Goal: Check status: Check status

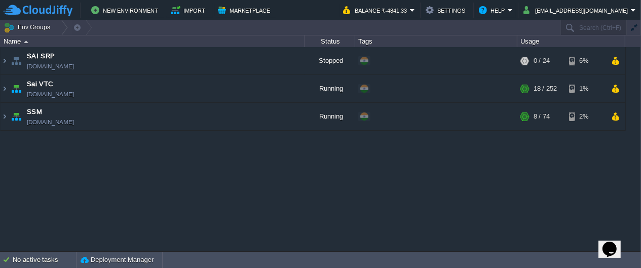
click at [84, 173] on div "SAI SRP [DOMAIN_NAME] Stopped + Add to Env Group RAM 0% CPU 0% 0 / 24 6% Sai VT…" at bounding box center [320, 149] width 641 height 204
click at [410, 11] on button "Balance ₹-4841.33" at bounding box center [376, 10] width 67 height 12
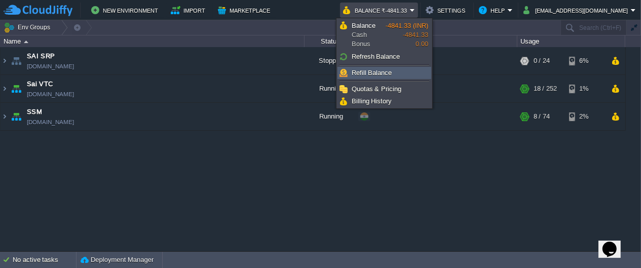
click at [381, 71] on span "Refill Balance" at bounding box center [372, 73] width 41 height 8
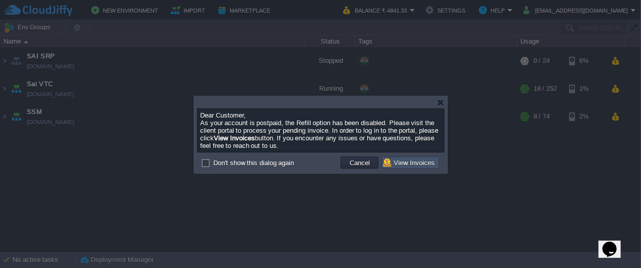
click at [398, 161] on button "View Invoices" at bounding box center [410, 162] width 55 height 9
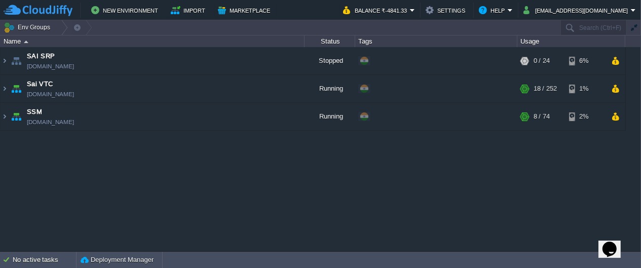
click at [276, 179] on div "SAI SRP [DOMAIN_NAME] Stopped + Add to Env Group RAM 0% CPU 0% 0 / 24 6% Sai VT…" at bounding box center [320, 149] width 641 height 204
click at [194, 164] on div "SAI SRP [DOMAIN_NAME] Stopped + Add to Env Group RAM 0% CPU 0% 0 / 24 6% Sai VT…" at bounding box center [320, 149] width 641 height 204
click at [213, 174] on div "SAI SRP [DOMAIN_NAME] Stopped + Add to Env Group RAM 0% CPU 0% 0 / 24 6% Sai VT…" at bounding box center [320, 149] width 641 height 204
